Goal: Information Seeking & Learning: Learn about a topic

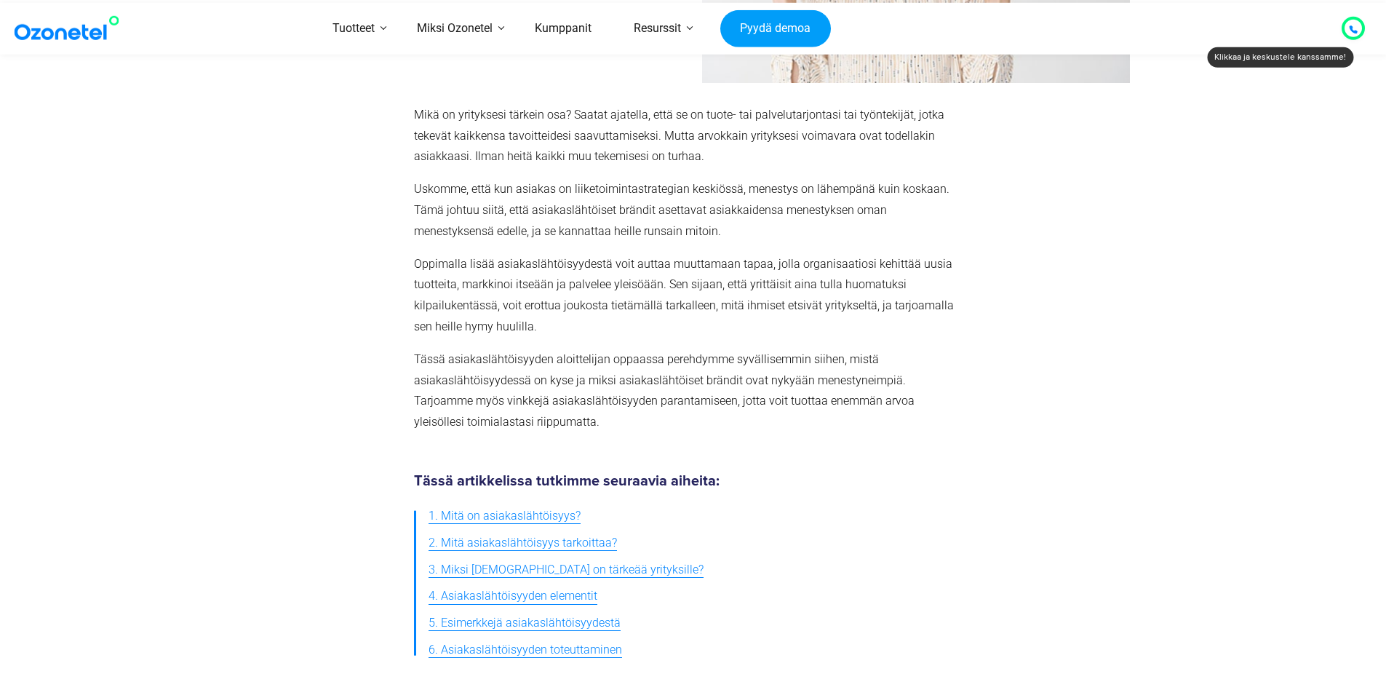
scroll to position [291, 0]
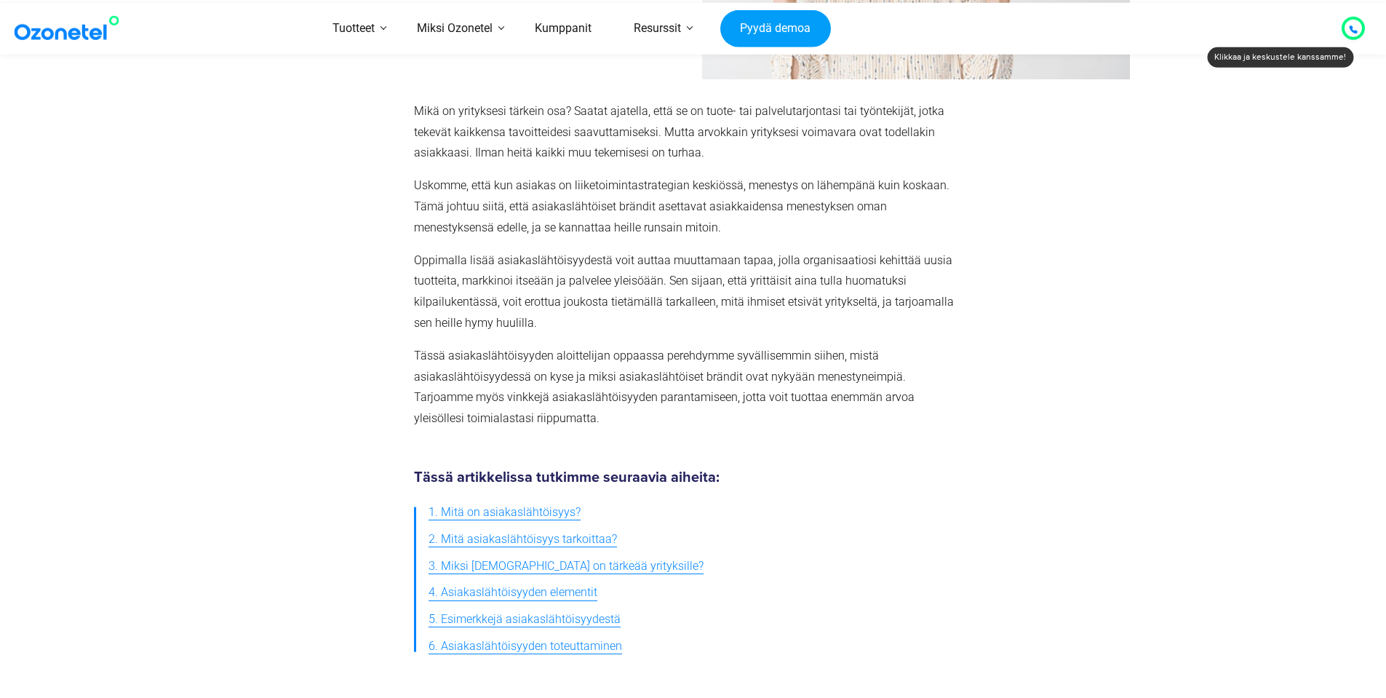
click at [514, 508] on font "1. Mitä on asiakaslähtöisyys?" at bounding box center [505, 512] width 152 height 14
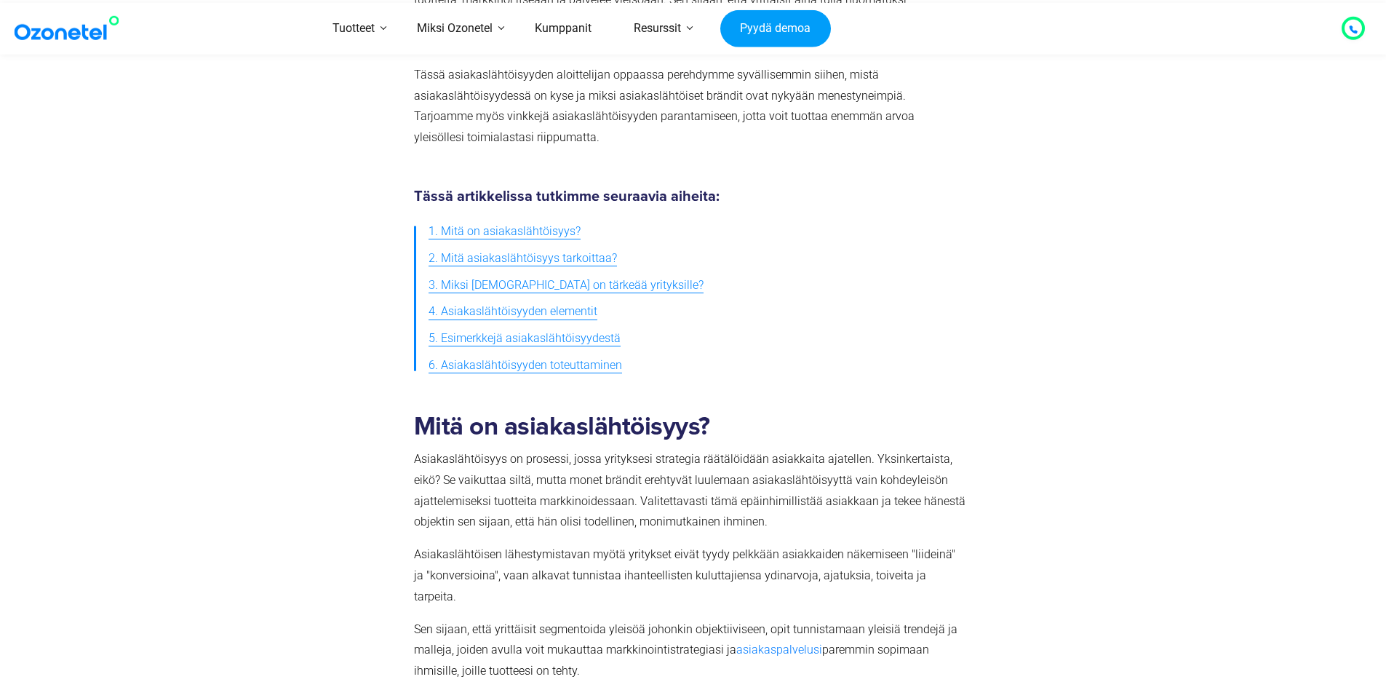
scroll to position [528, 0]
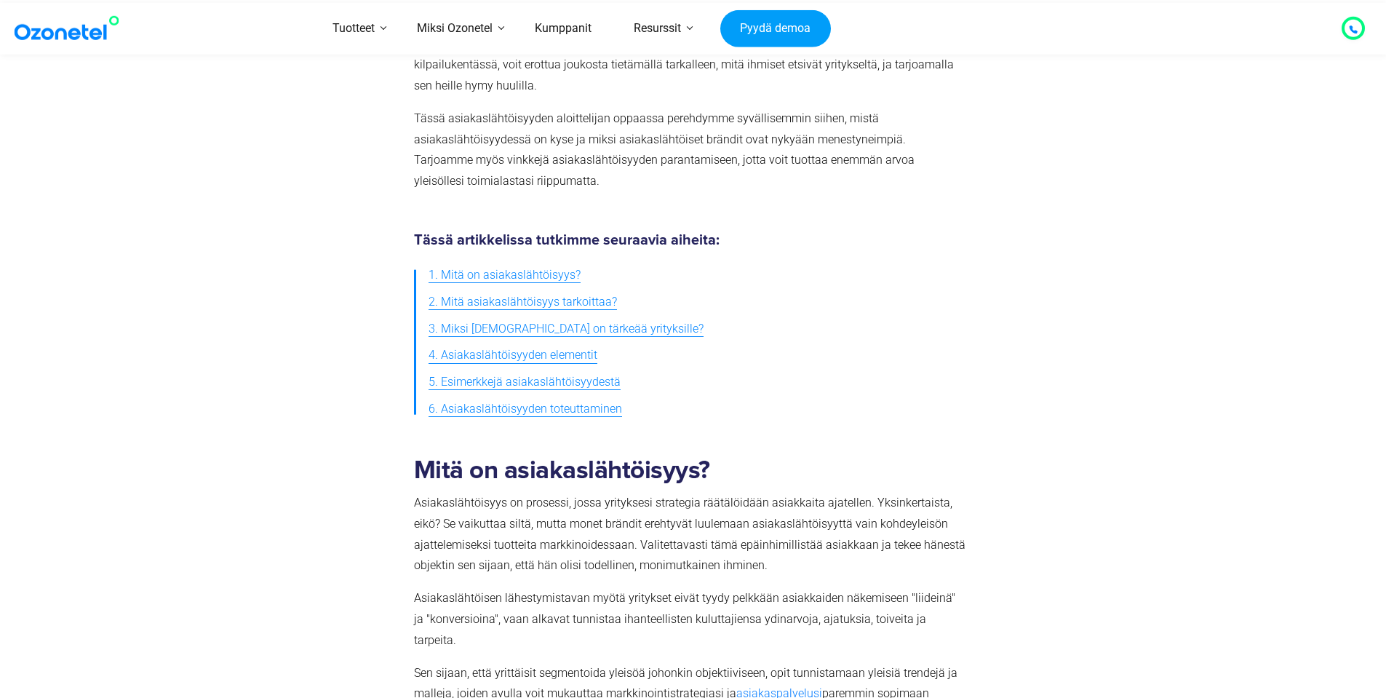
click at [600, 328] on font "3. Miksi [DEMOGRAPHIC_DATA] on tärkeää yrityksille?" at bounding box center [566, 329] width 275 height 14
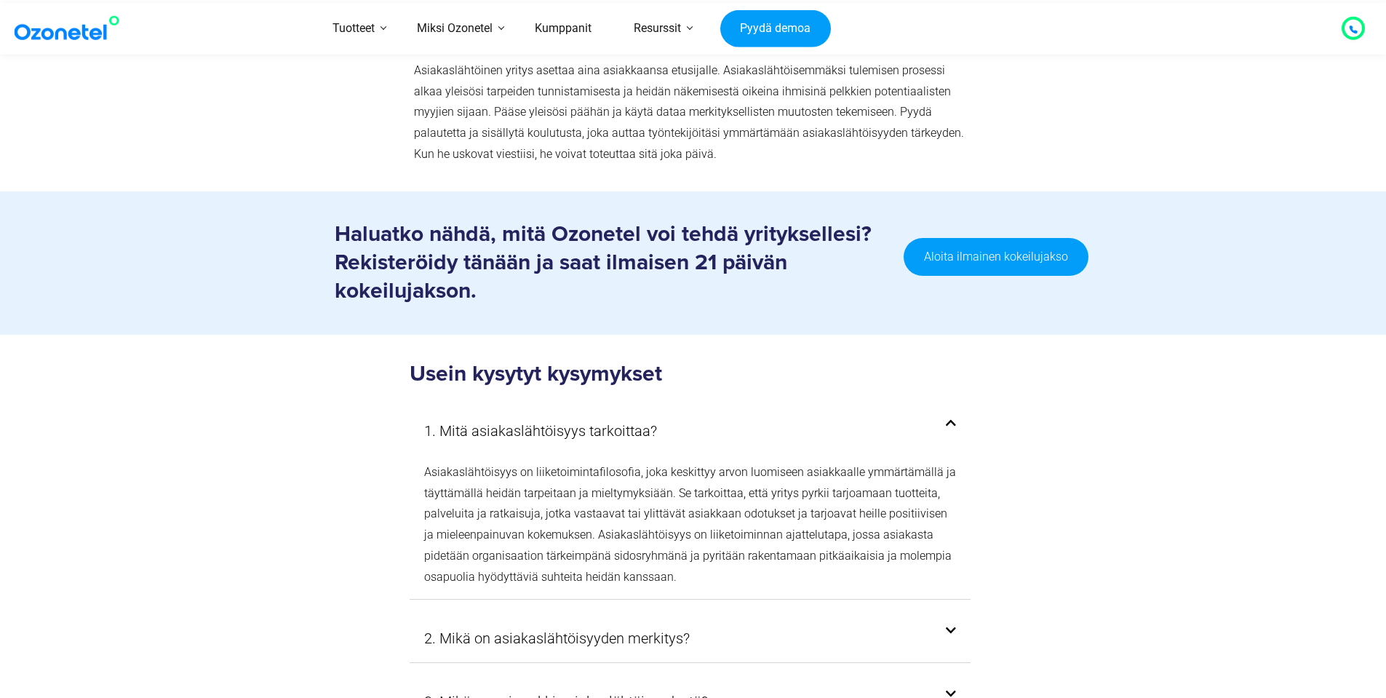
scroll to position [8021, 0]
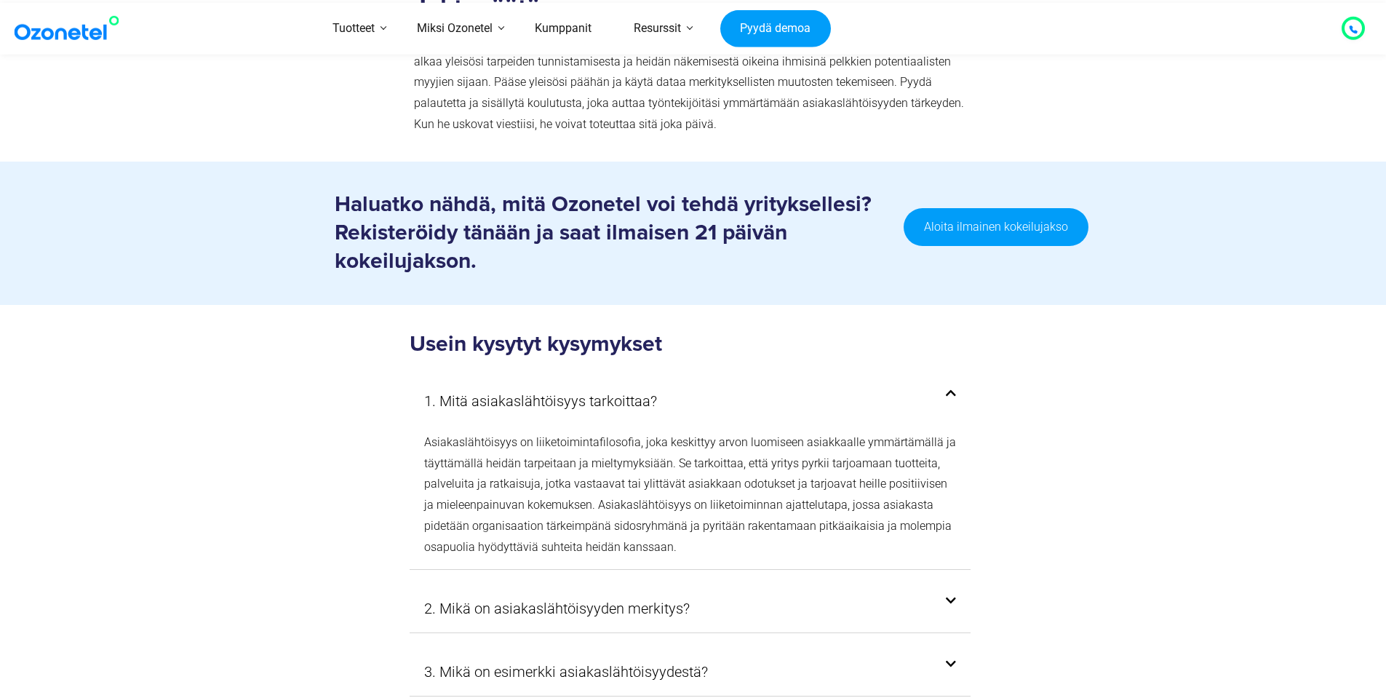
click at [696, 584] on div "2. Mikä on asiakaslähtöisyyden merkitys?" at bounding box center [691, 608] width 562 height 48
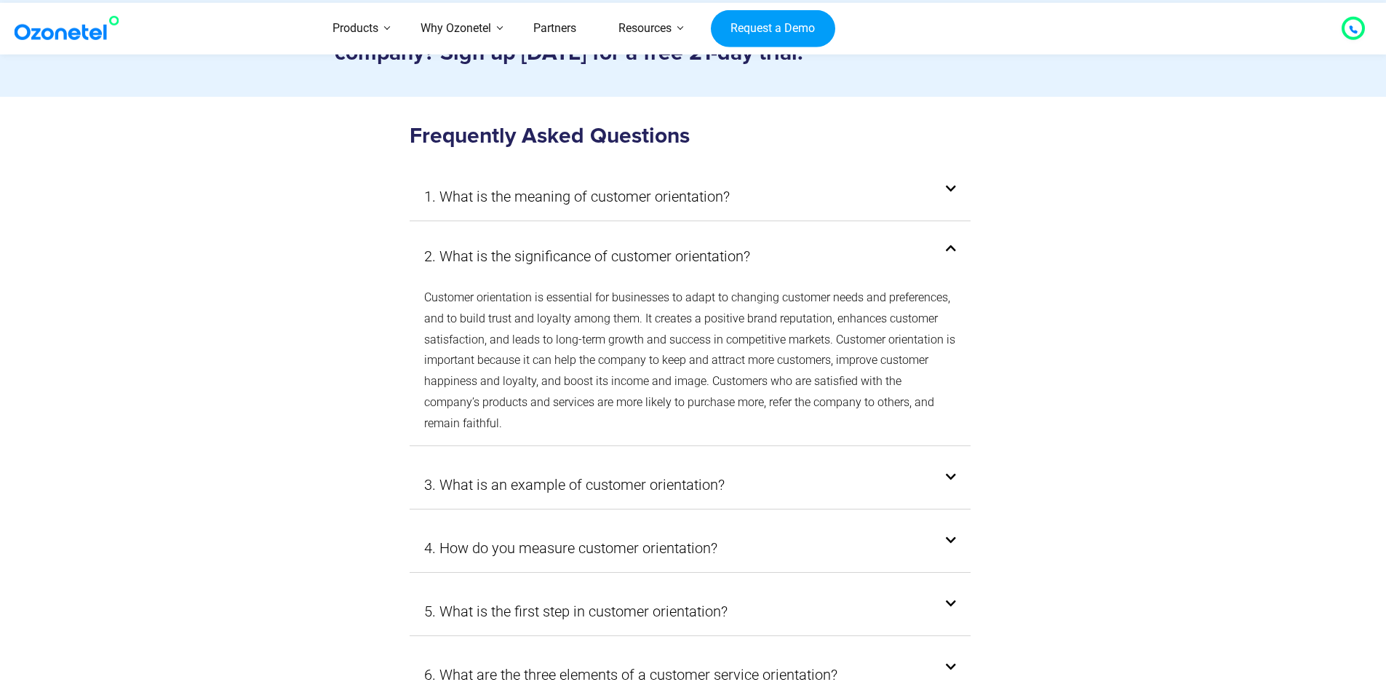
scroll to position [7967, 0]
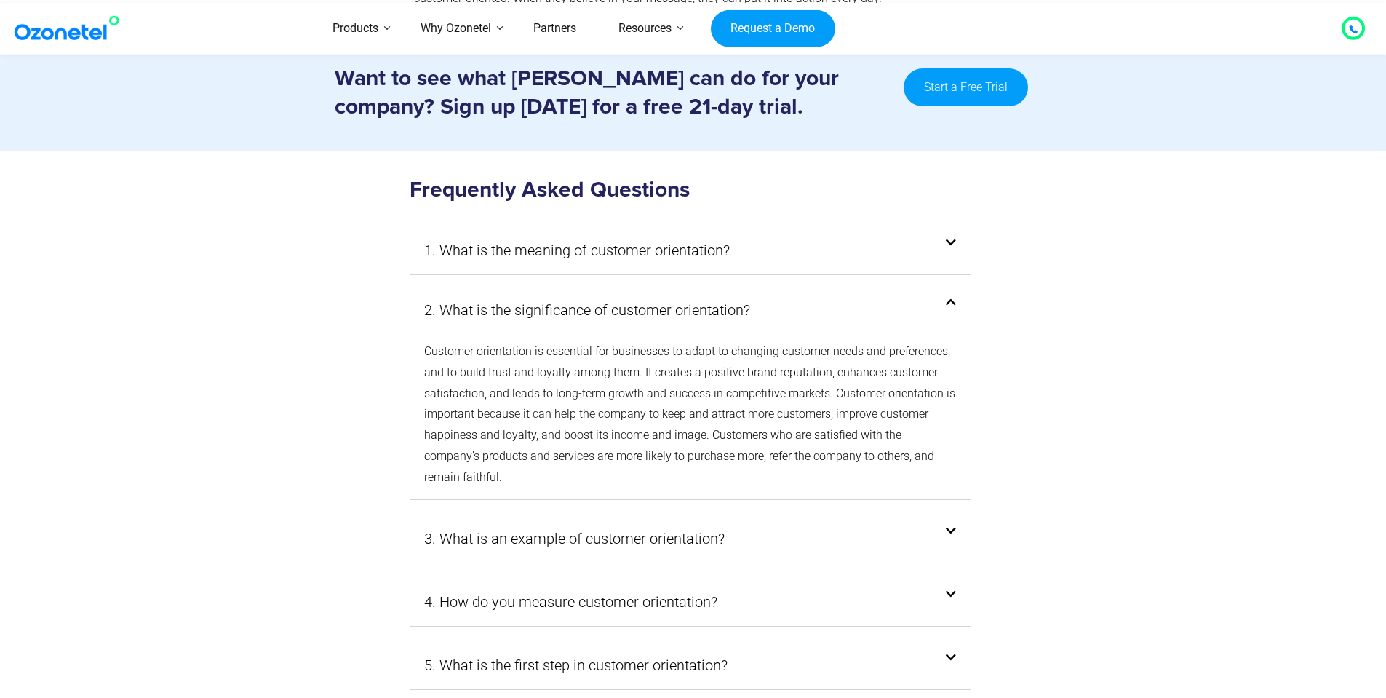
click at [1191, 394] on section "Frequently Asked Questions 1. What is the meaning of customer orientation? Cust…" at bounding box center [693, 487] width 1386 height 673
click at [942, 525] on span at bounding box center [947, 531] width 17 height 12
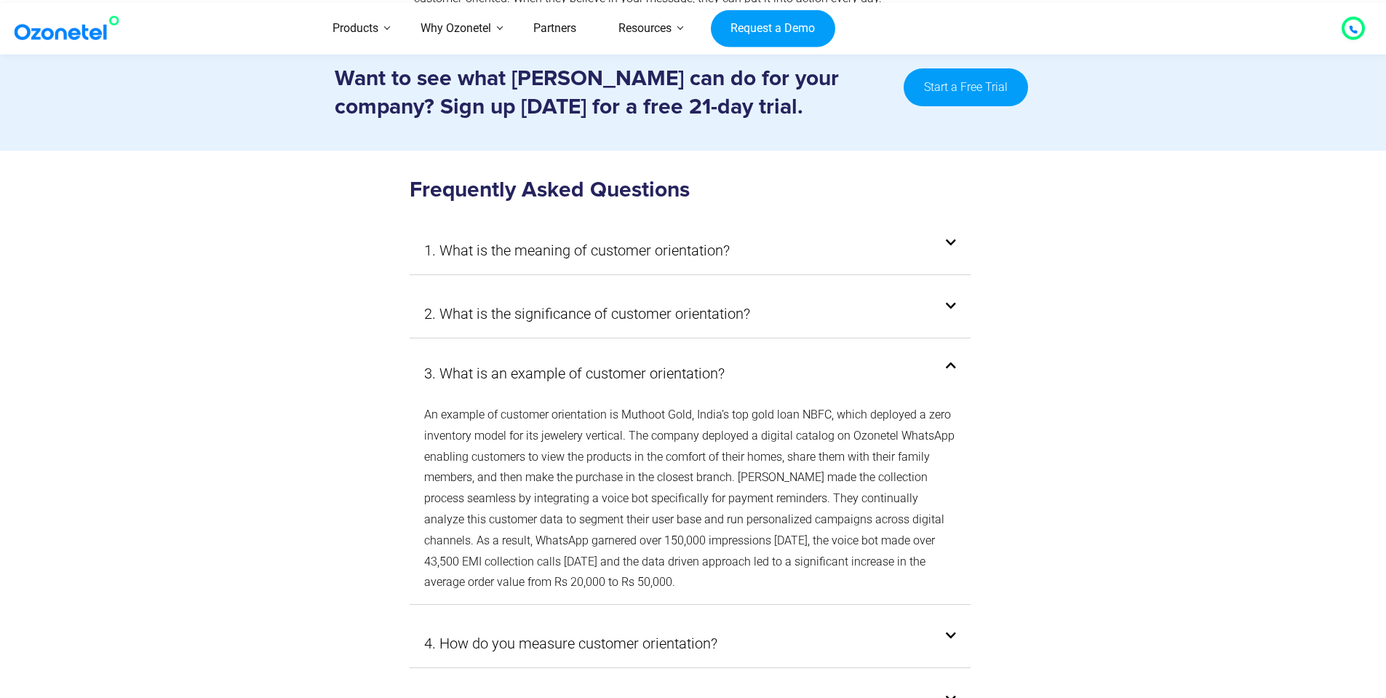
click at [942, 360] on span at bounding box center [947, 366] width 17 height 12
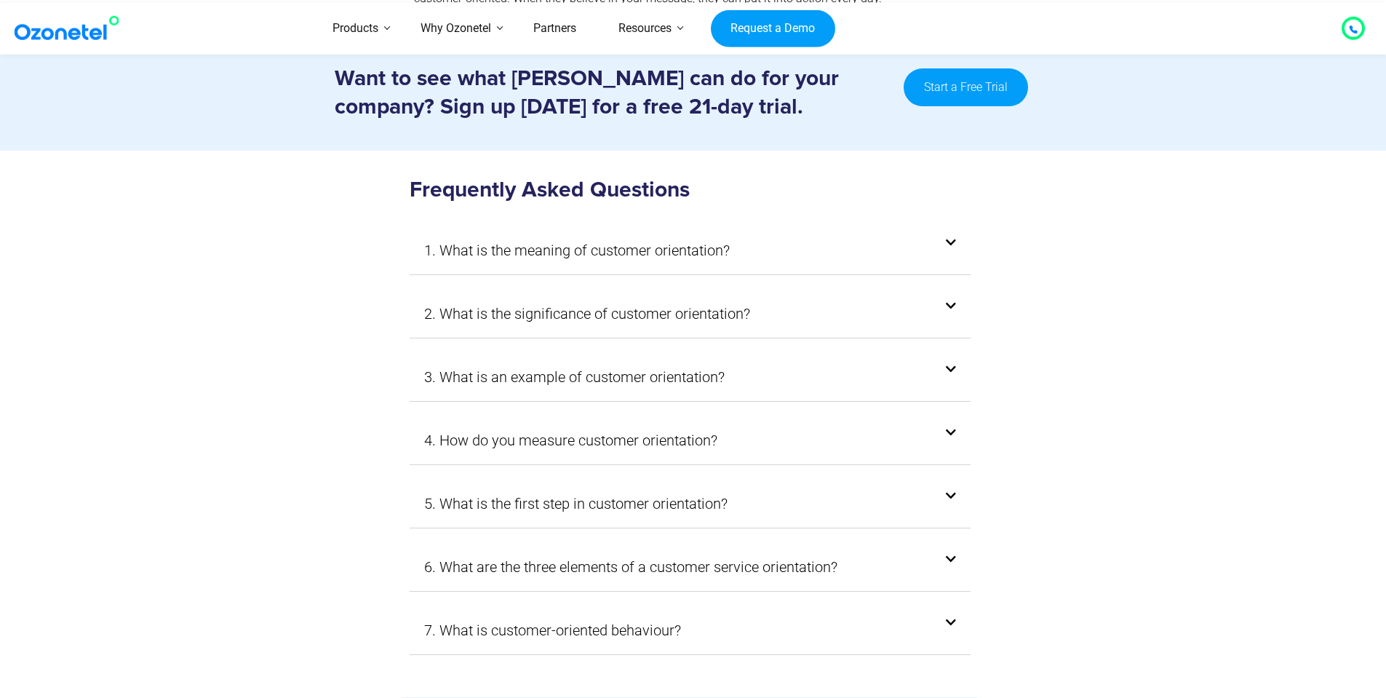
click at [819, 290] on div "2. What is the significance of customer orientation?" at bounding box center [691, 314] width 562 height 48
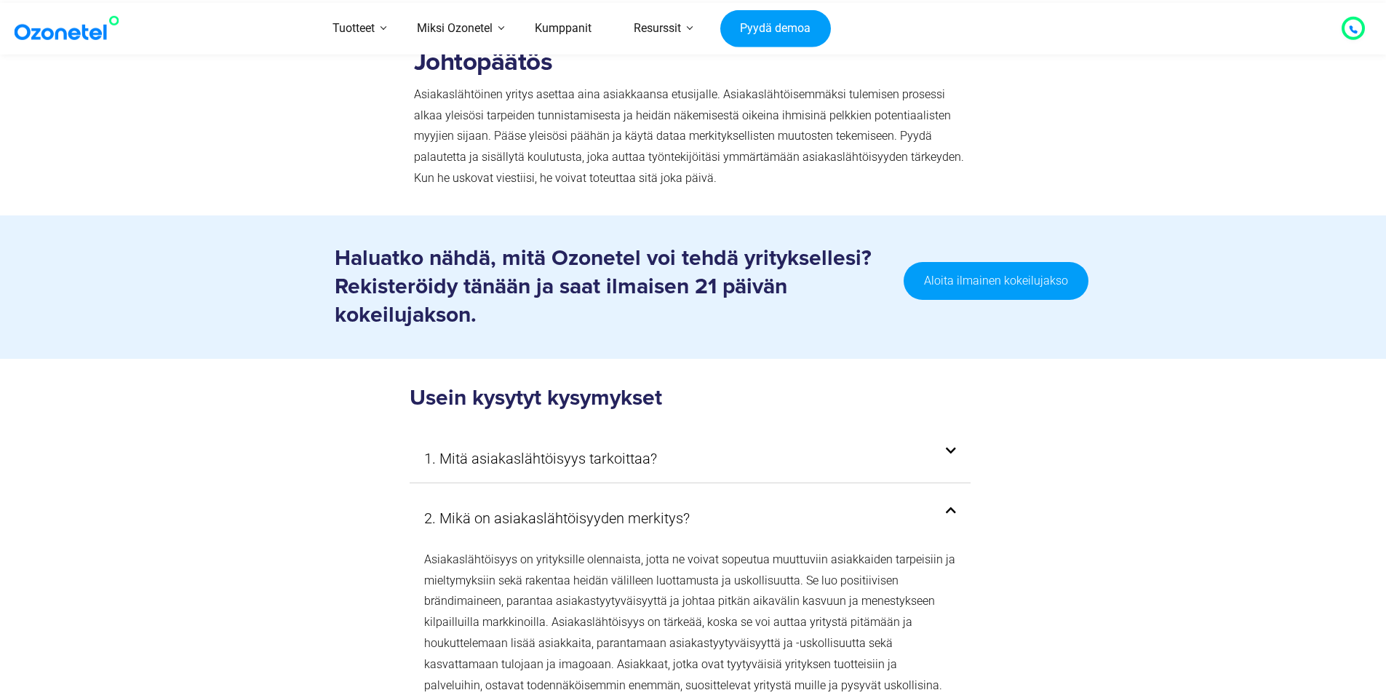
scroll to position [8021, 0]
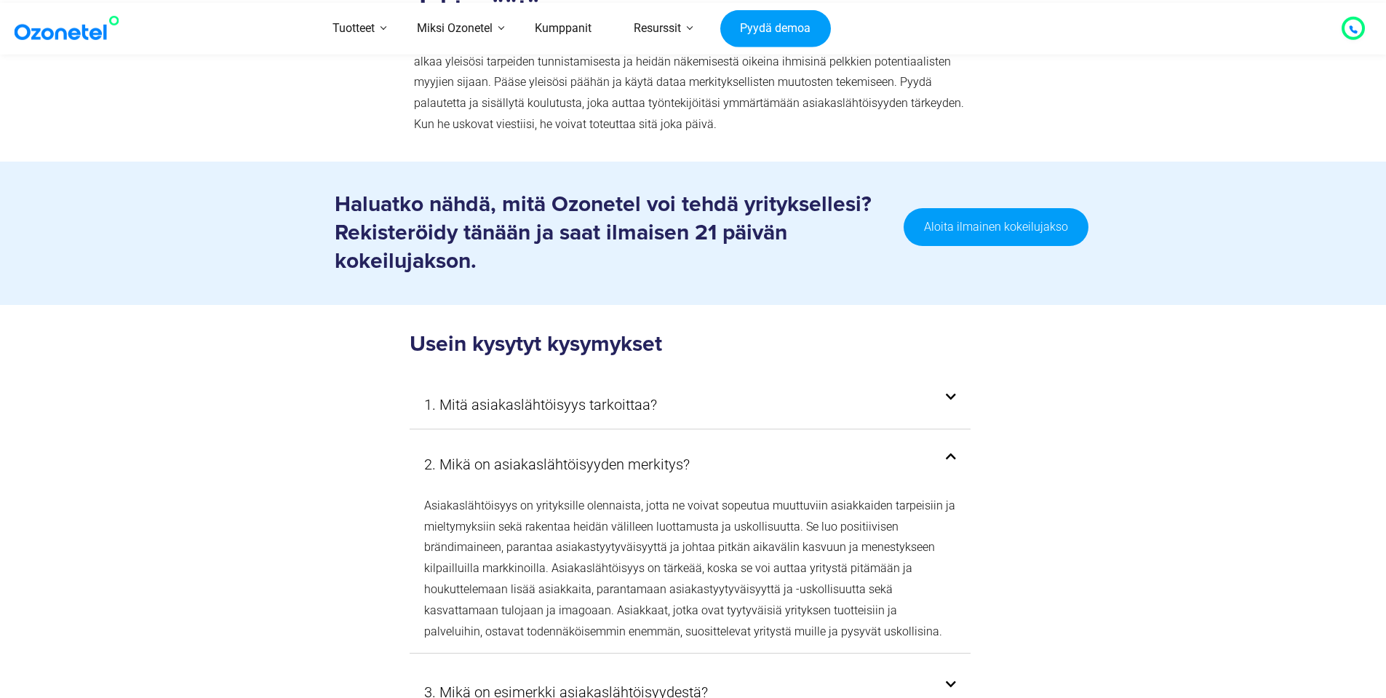
click at [707, 499] on font "Asiakaslähtöisyys on yrityksille olennaista, jotta ne voivat sopeutua muuttuvii…" at bounding box center [689, 569] width 531 height 140
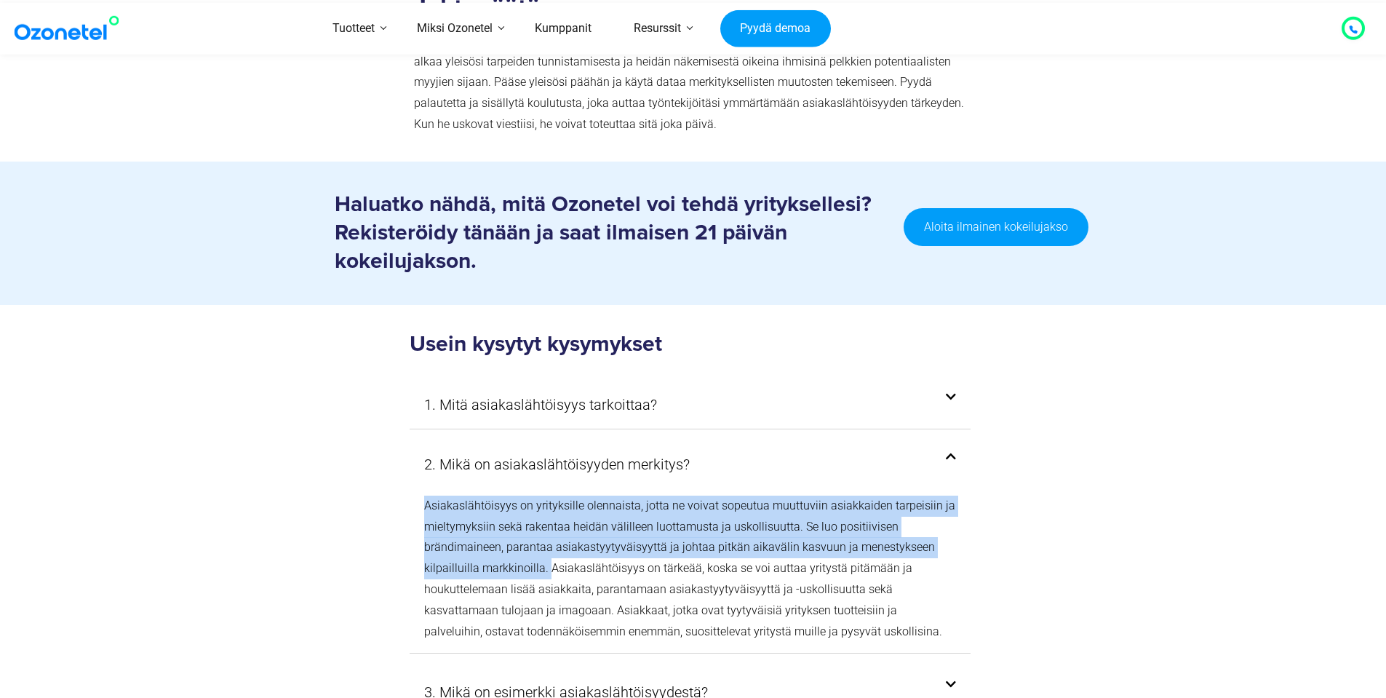
drag, startPoint x: 545, startPoint y: 401, endPoint x: 456, endPoint y: 314, distance: 125.1
click at [456, 444] on div "2. Mikä on asiakaslähtöisyyden merkitys? Asiakaslähtöisyys on yrityksille olenn…" at bounding box center [691, 549] width 562 height 210
copy div "Asiakaslähtöisyys on yrityksille olennaista, jotta ne voivat sopeutua muuttuvii…"
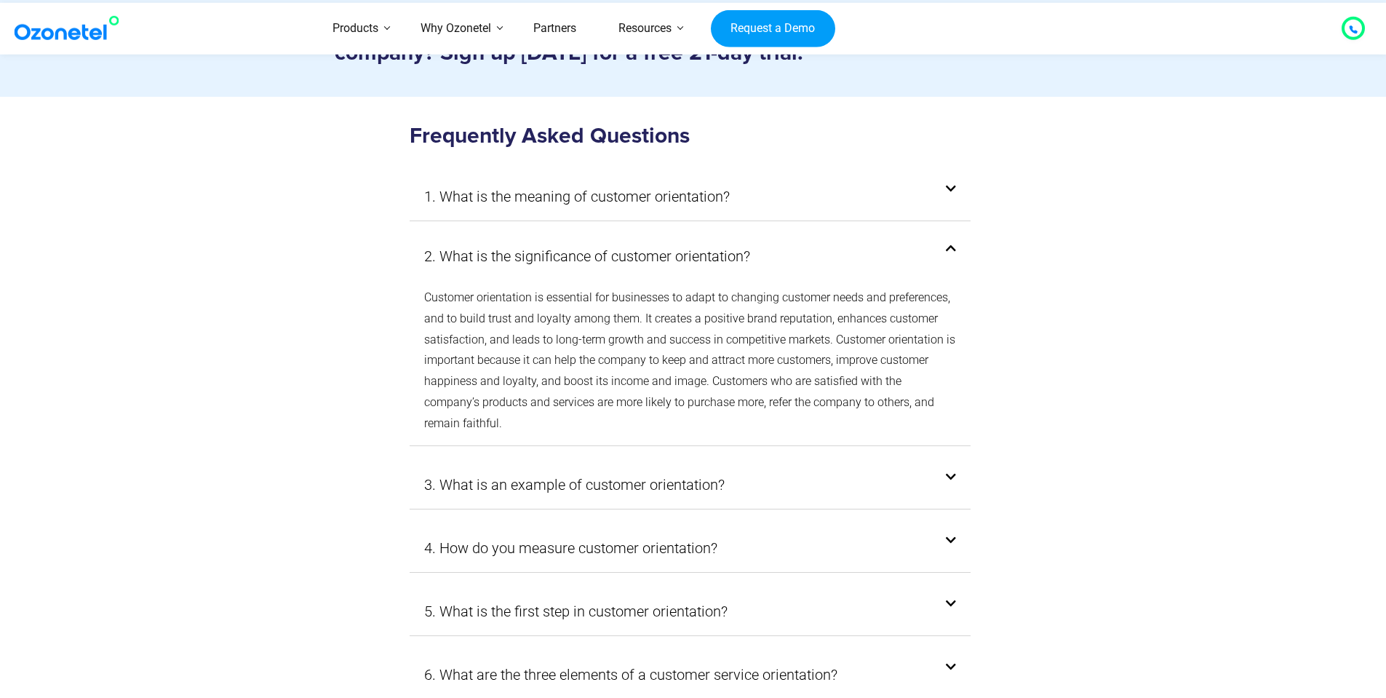
scroll to position [7967, 0]
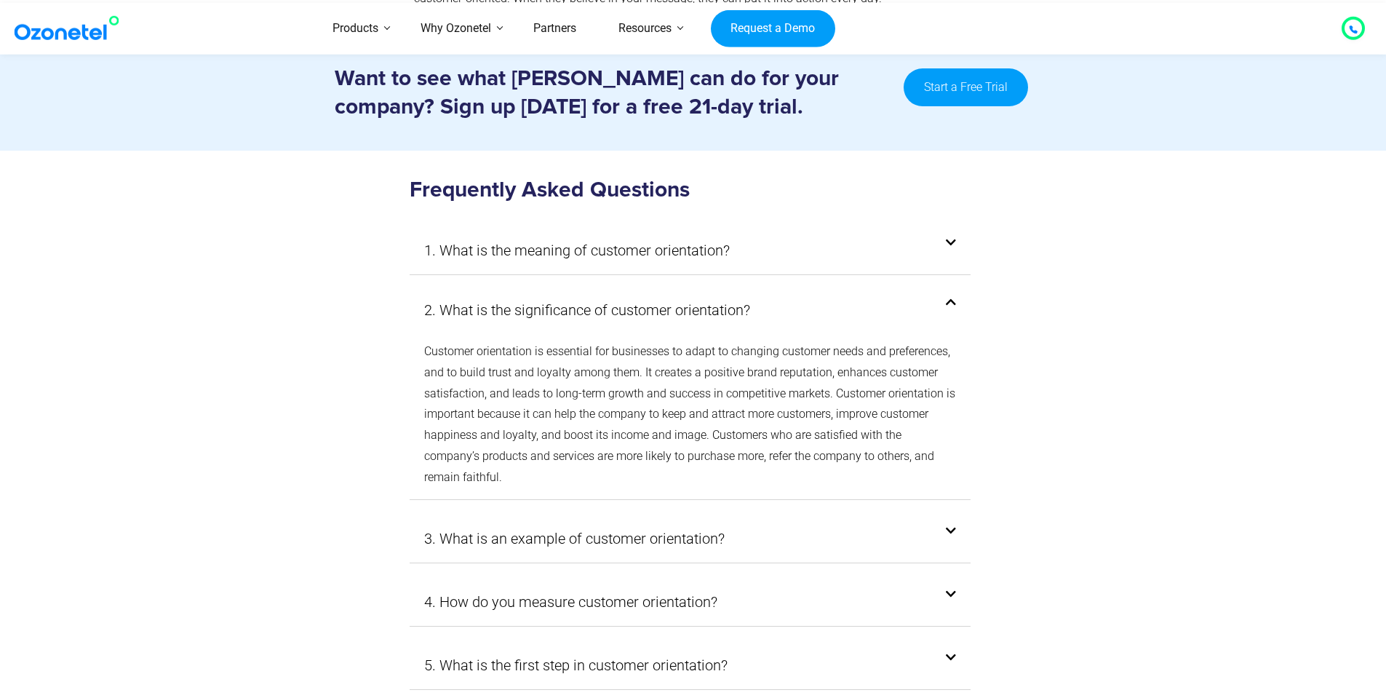
click at [853, 346] on p "Customer orientation is essential for businesses to adapt to changing customer …" at bounding box center [690, 414] width 533 height 147
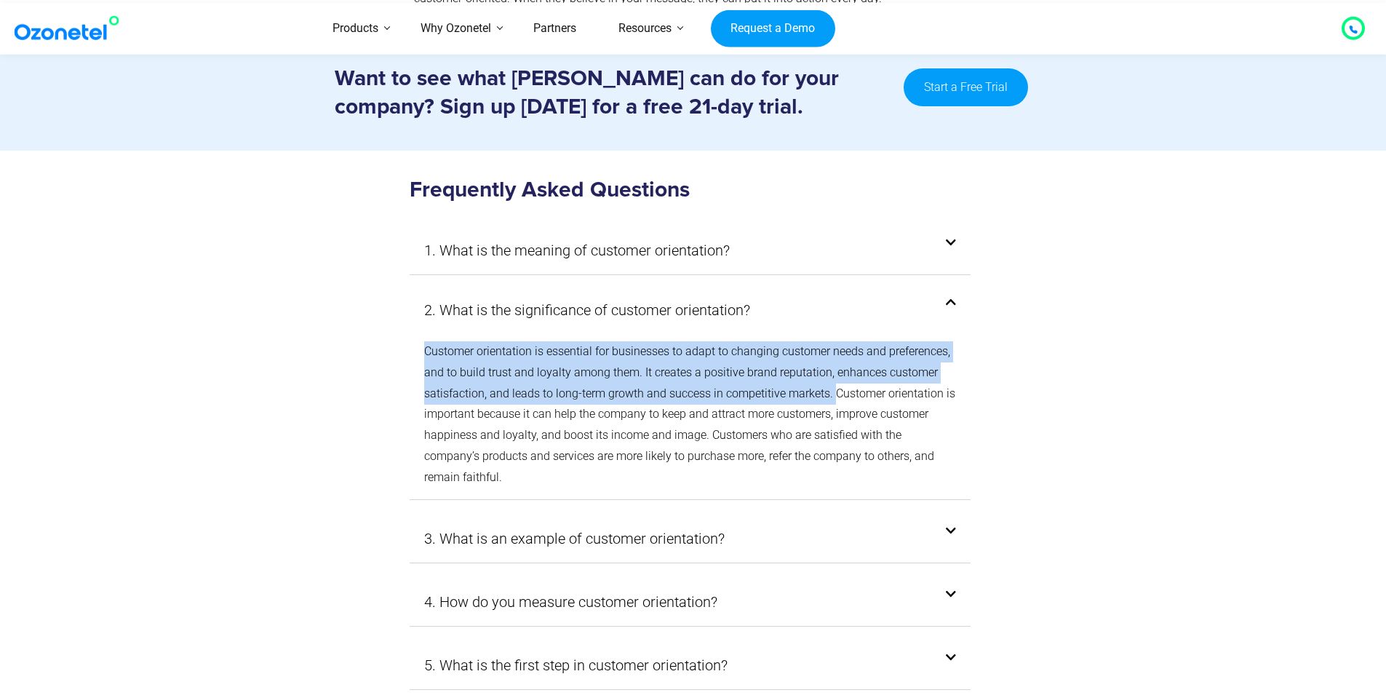
drag, startPoint x: 833, startPoint y: 352, endPoint x: 426, endPoint y: 303, distance: 409.1
click at [426, 341] on p "Customer orientation is essential for businesses to adapt to changing customer …" at bounding box center [690, 414] width 533 height 147
copy p "Customer orientation is essential for businesses to adapt to changing customer …"
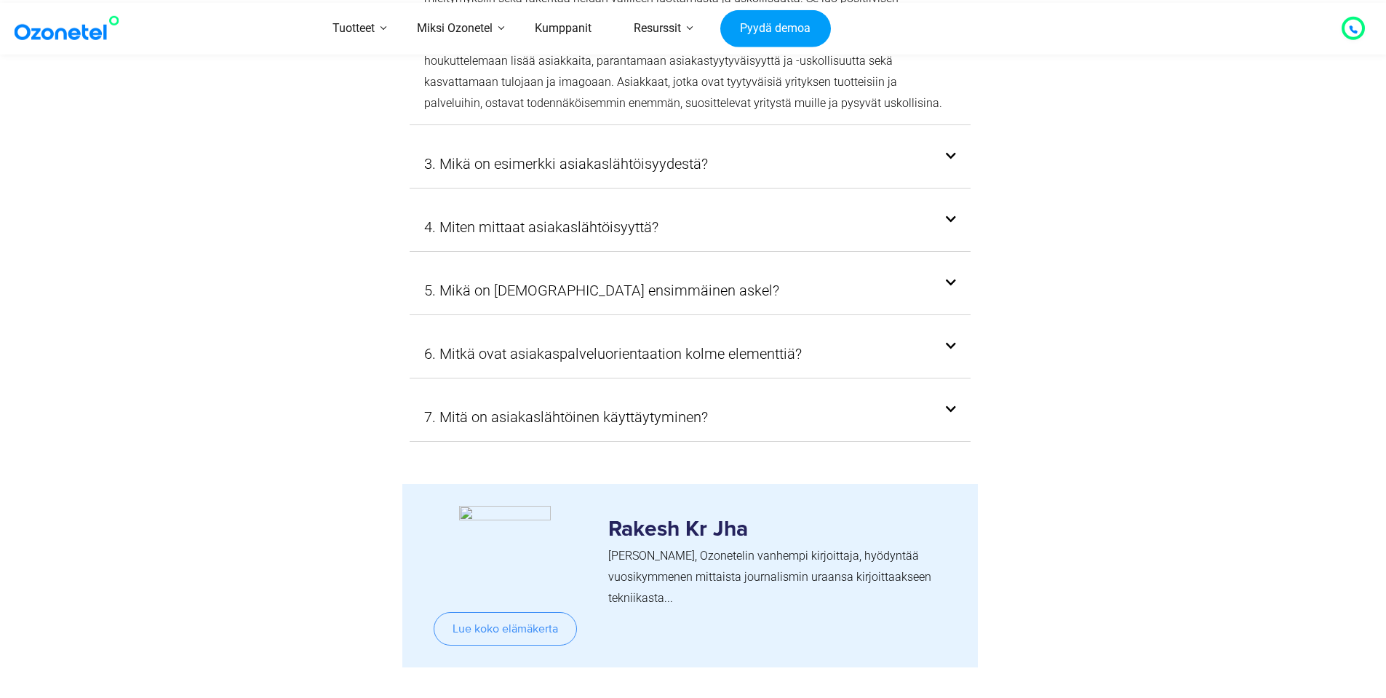
scroll to position [8632, 0]
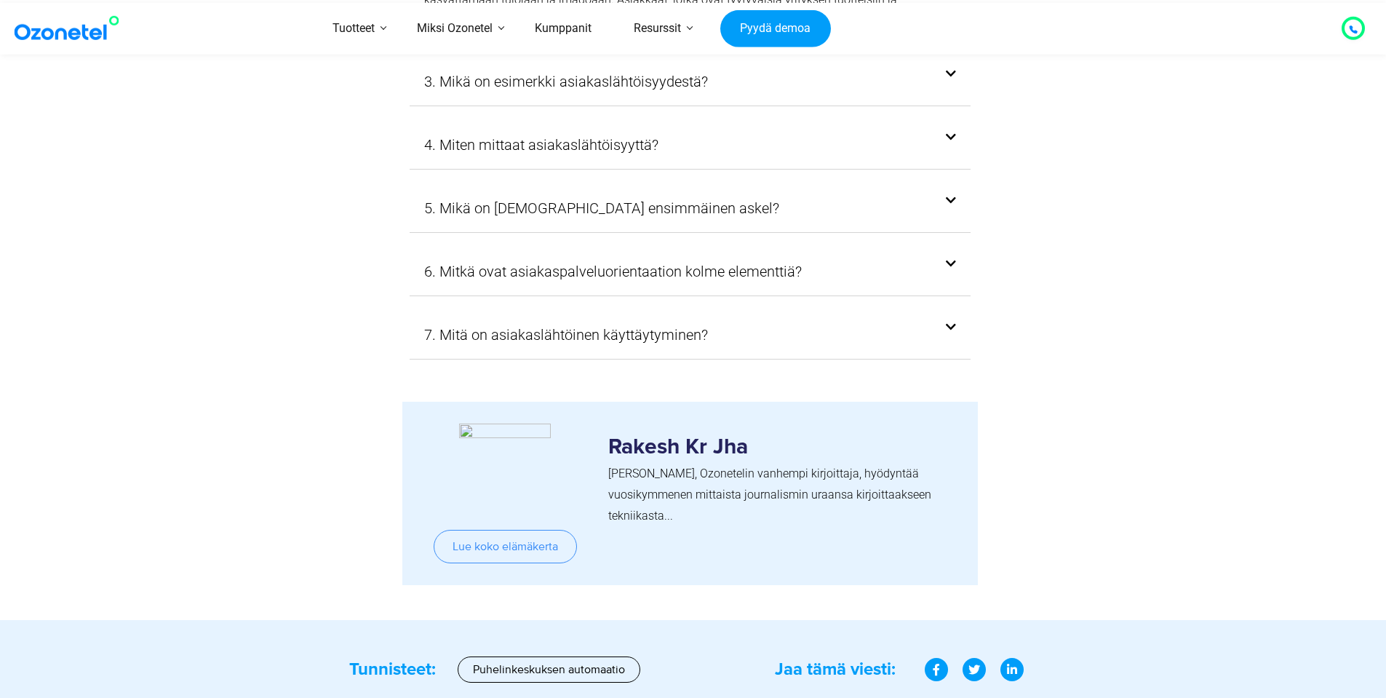
click at [1102, 402] on div at bounding box center [1060, 493] width 164 height 183
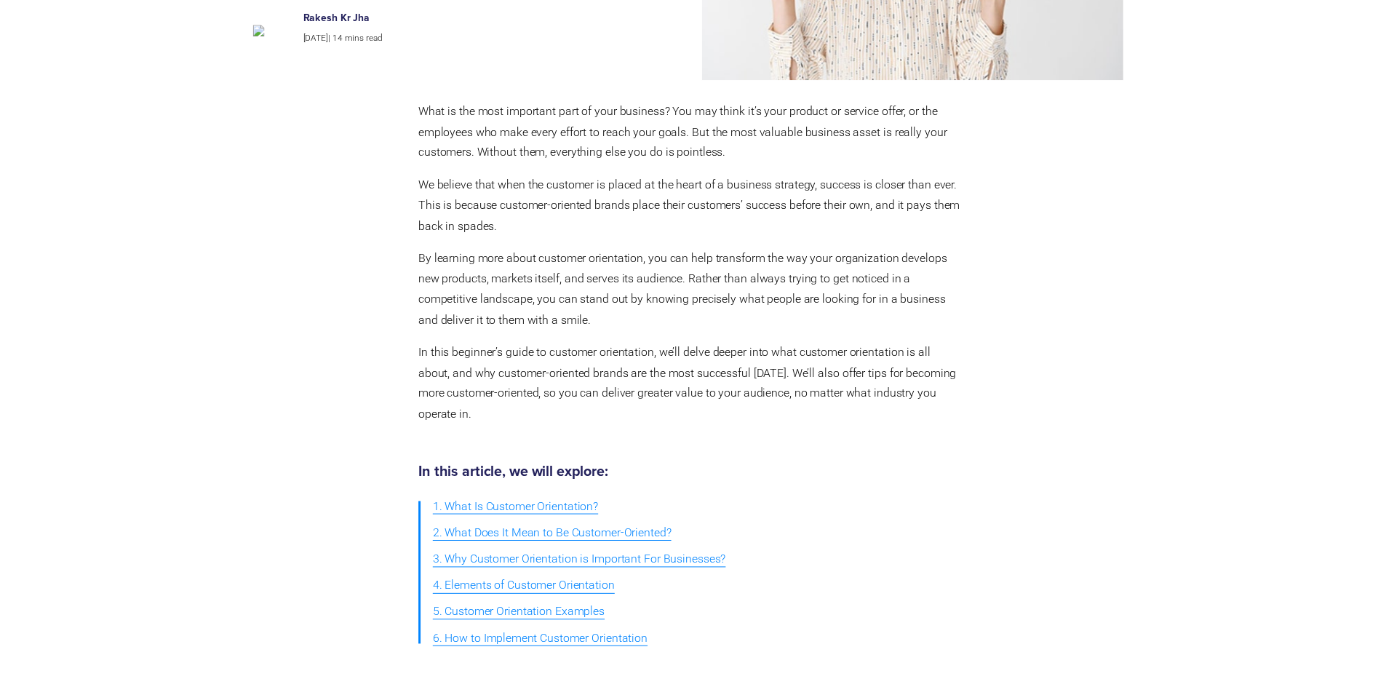
scroll to position [0, 0]
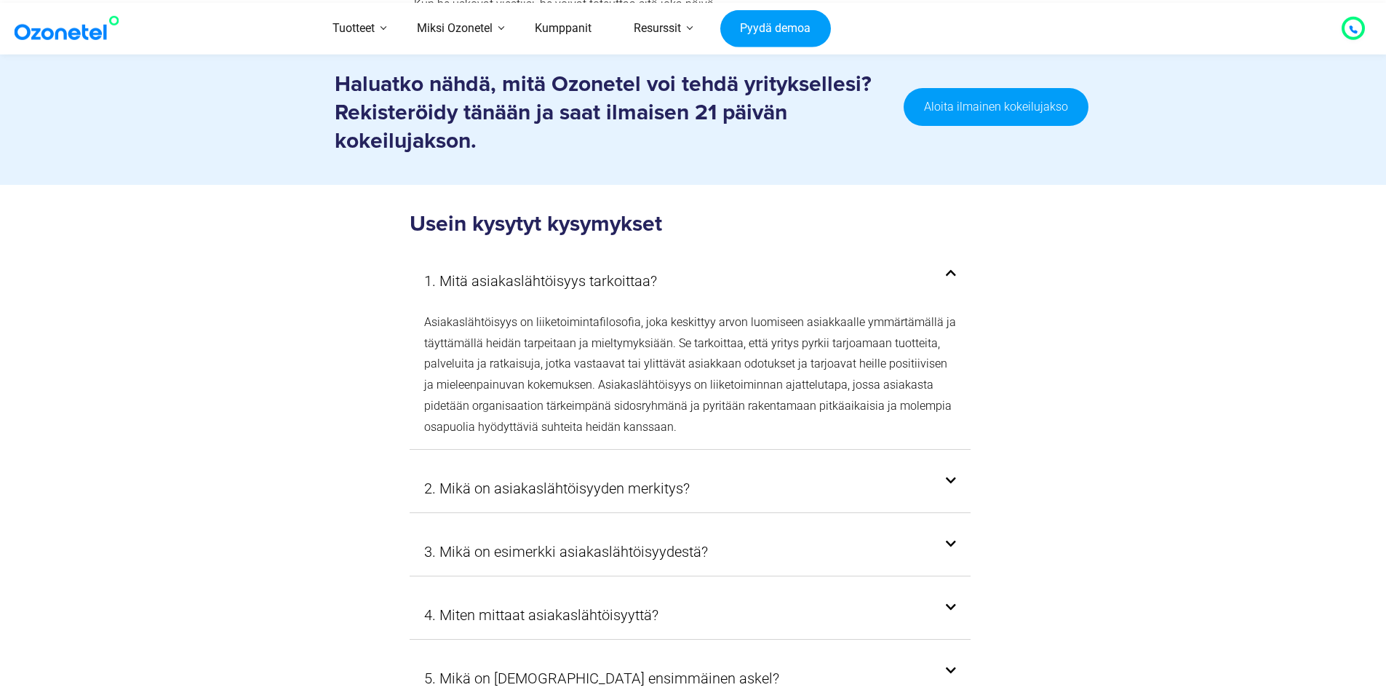
scroll to position [8199, 0]
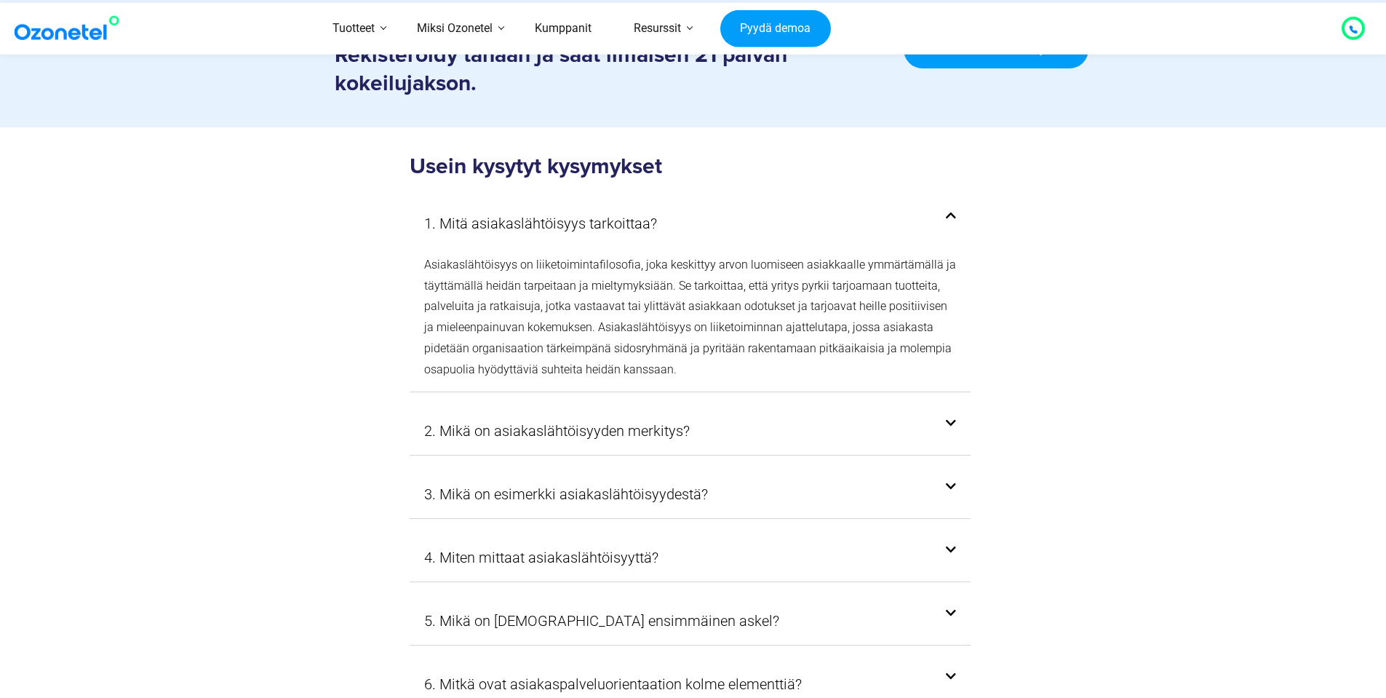
click at [961, 407] on div "2. Mikä on asiakaslähtöisyyden merkitys?" at bounding box center [691, 431] width 562 height 48
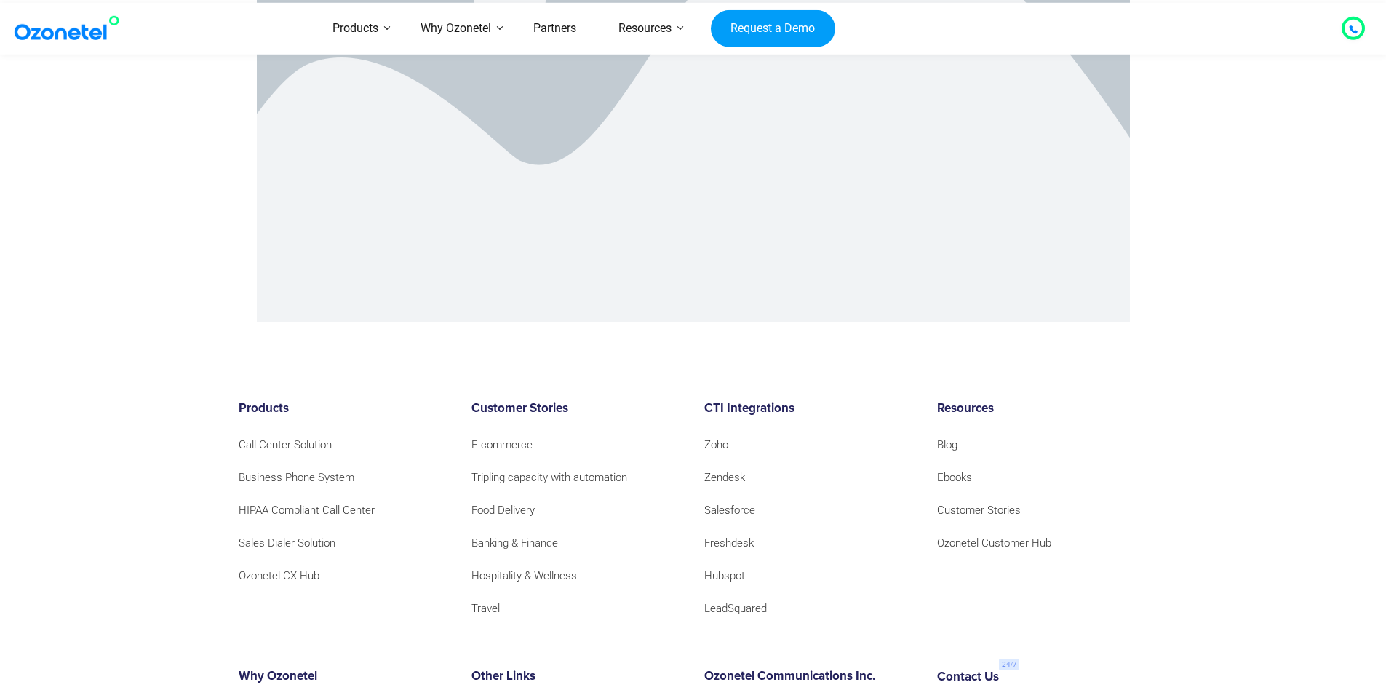
scroll to position [9699, 0]
